Goal: Feedback & Contribution: Leave review/rating

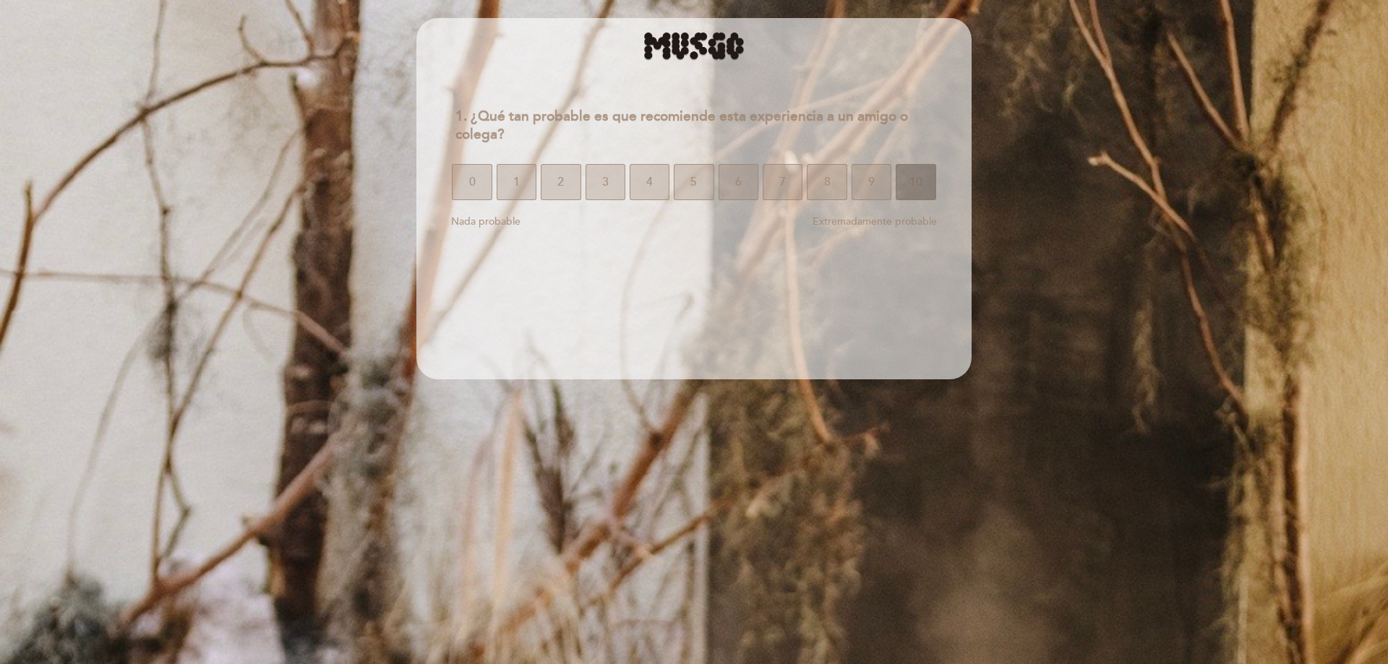
click at [904, 184] on button "10" at bounding box center [916, 182] width 40 height 36
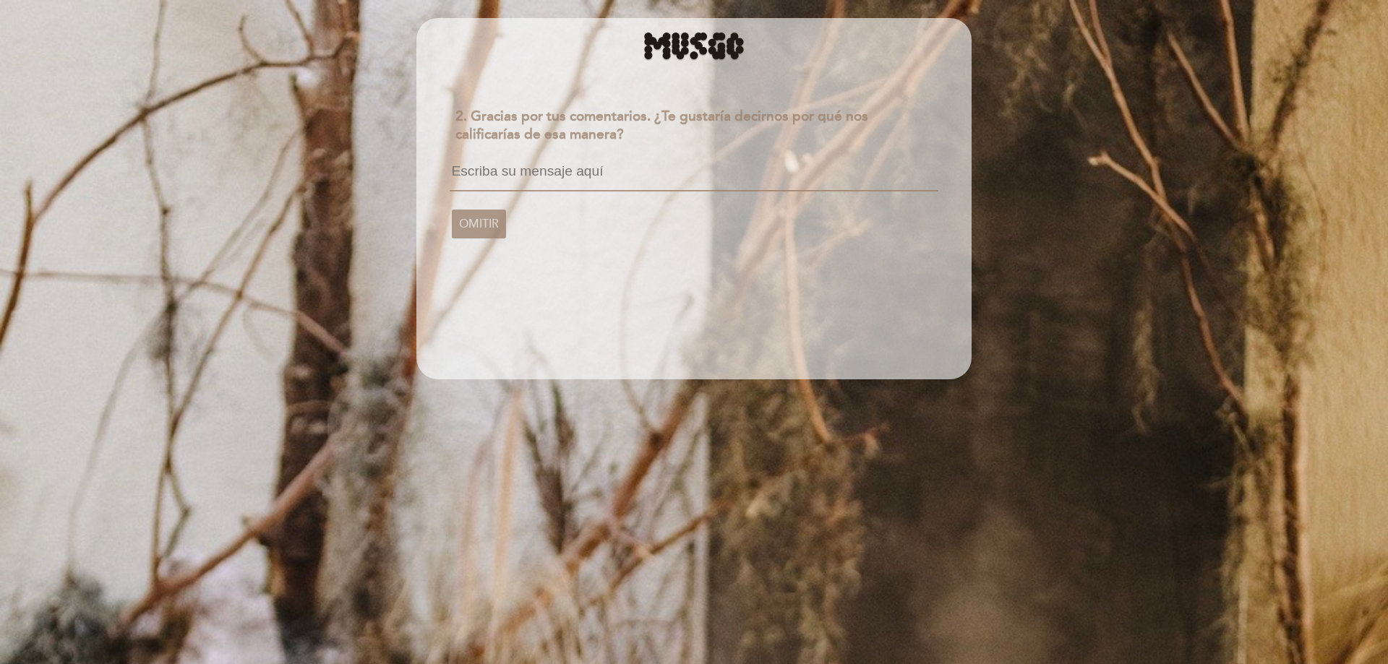
click at [543, 177] on textarea at bounding box center [694, 177] width 488 height 27
click at [569, 173] on textarea at bounding box center [694, 177] width 488 height 27
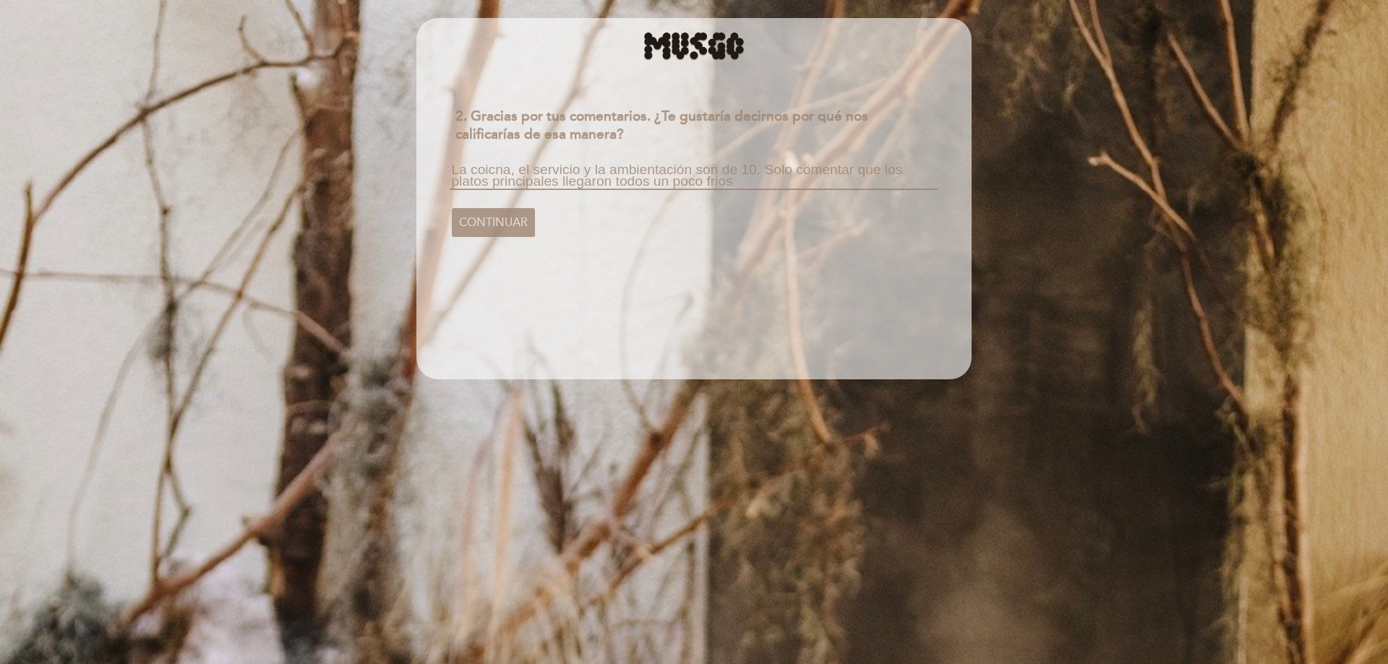
drag, startPoint x: 740, startPoint y: 187, endPoint x: 769, endPoint y: 167, distance: 35.5
click at [769, 167] on textarea "La coicna, el servicio y la ambientación son de 10. Solo comentar que los plato…" at bounding box center [694, 177] width 488 height 26
click at [766, 177] on textarea "La coSolo comentar que los platos principales llegaron todos un poco friosicna,…" at bounding box center [694, 177] width 488 height 26
click at [487, 173] on textarea "La coSolo comentar que los platos principales lleron todos un poco friosicna, e…" at bounding box center [694, 177] width 488 height 26
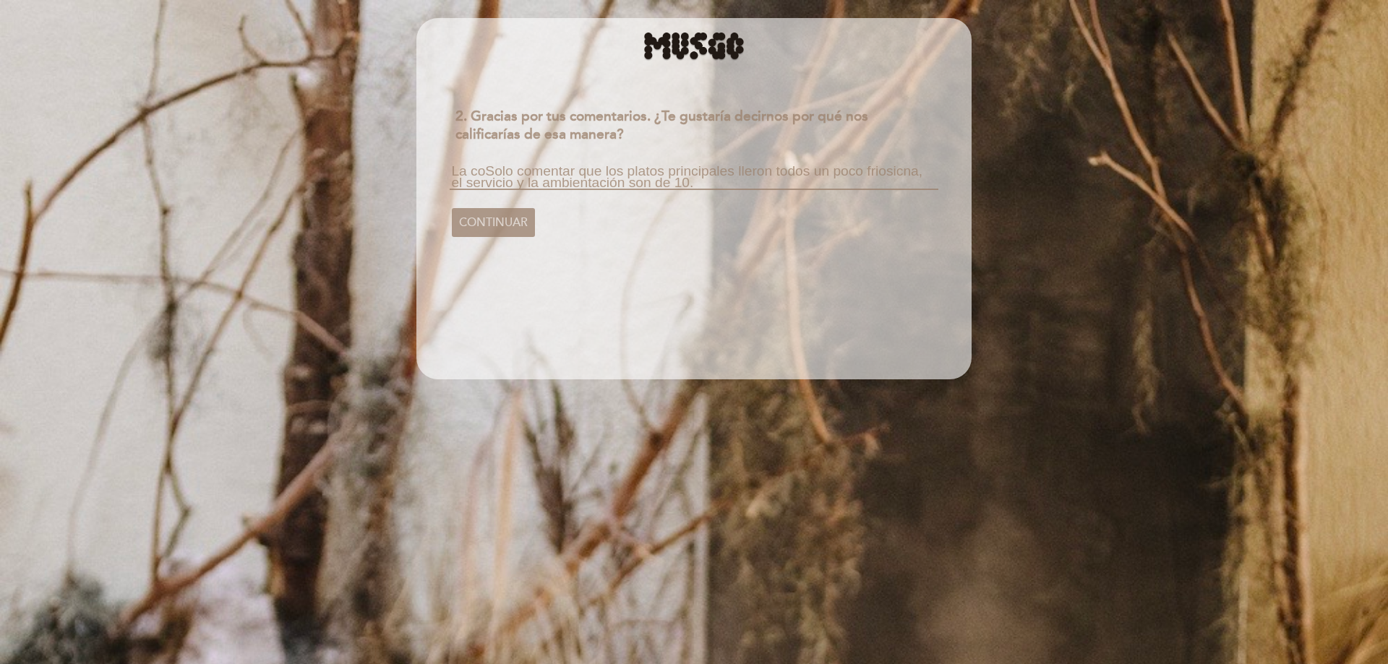
click at [892, 172] on textarea "La coSolo comentar que los platos principales lleron todos un poco friosicna, e…" at bounding box center [694, 177] width 488 height 26
click at [504, 169] on textarea "La cocicna, el servicio y la ambientación son de 10." at bounding box center [694, 177] width 488 height 26
type textarea "La cocina, el servicio y la ambientación son de 10."
click at [498, 219] on span "CONTINUAR" at bounding box center [493, 222] width 69 height 40
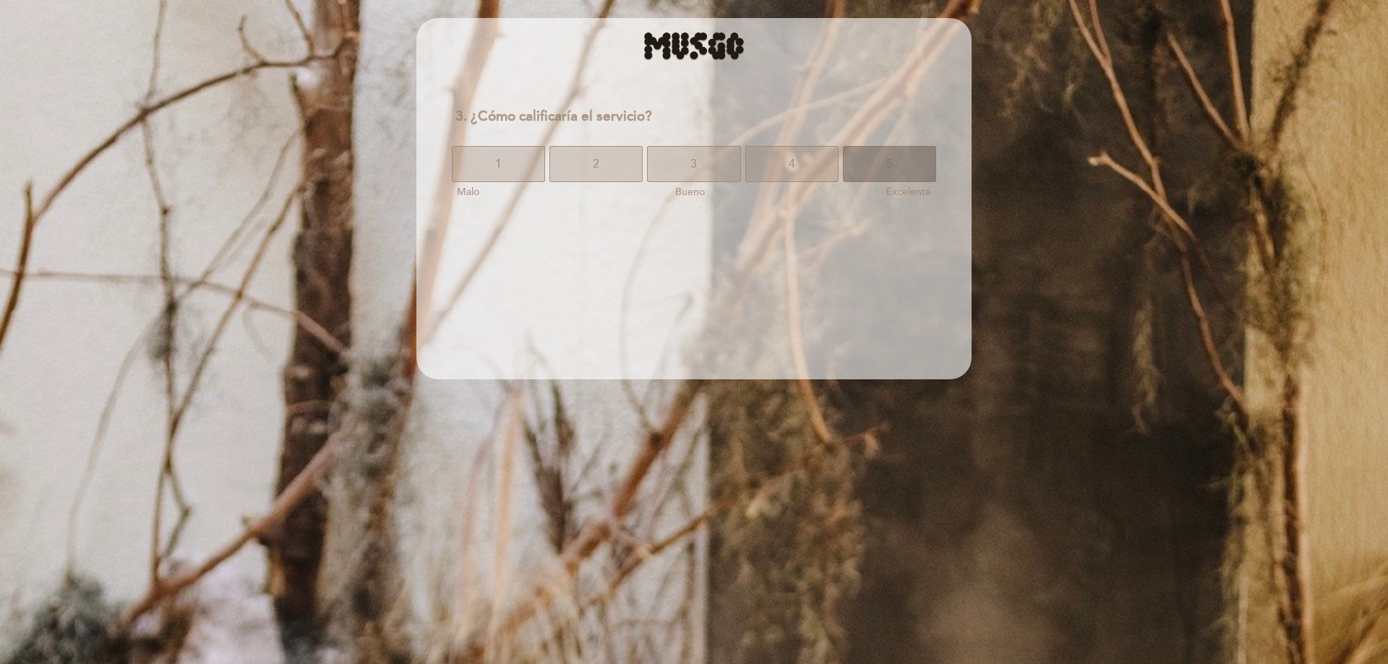
click at [882, 164] on button "5" at bounding box center [889, 164] width 93 height 36
click at [905, 172] on button "5" at bounding box center [889, 164] width 93 height 36
click at [896, 164] on button "5" at bounding box center [889, 164] width 93 height 36
click at [875, 158] on button "5" at bounding box center [889, 164] width 93 height 36
click at [904, 167] on button "10" at bounding box center [913, 164] width 45 height 36
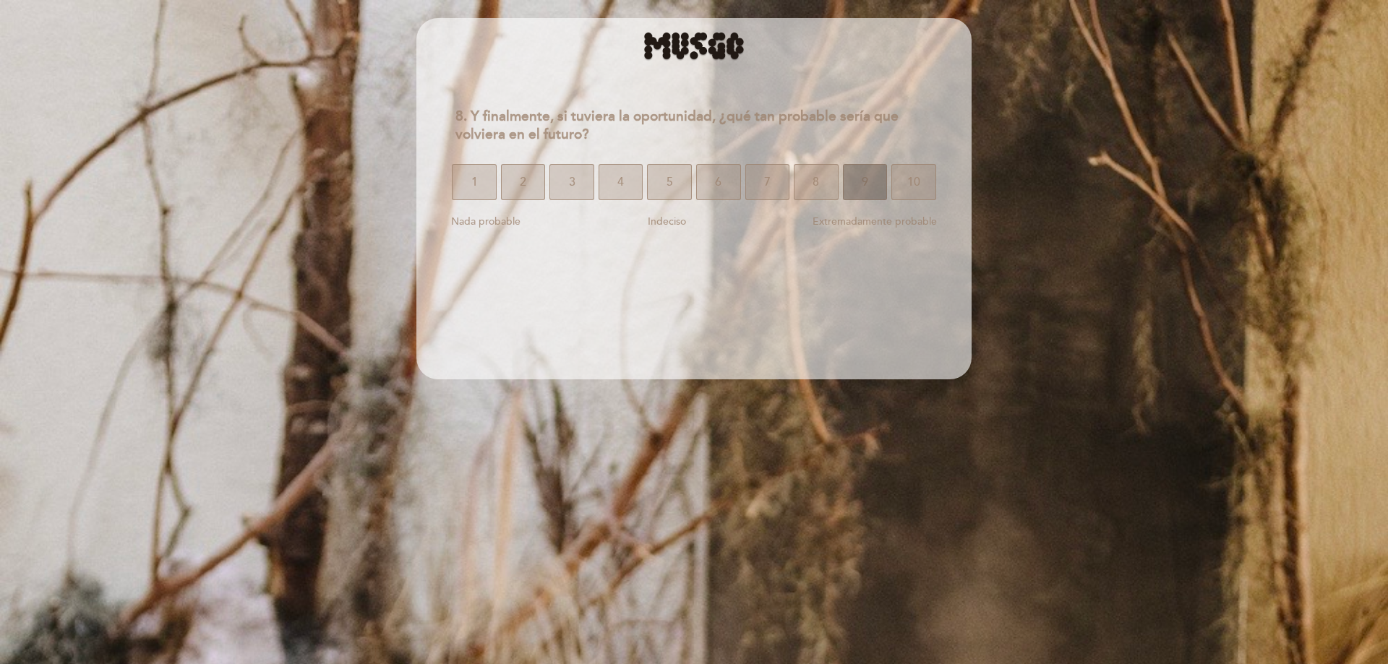
click at [864, 187] on span "9" at bounding box center [865, 182] width 7 height 40
select select "es"
